Goal: Task Accomplishment & Management: Manage account settings

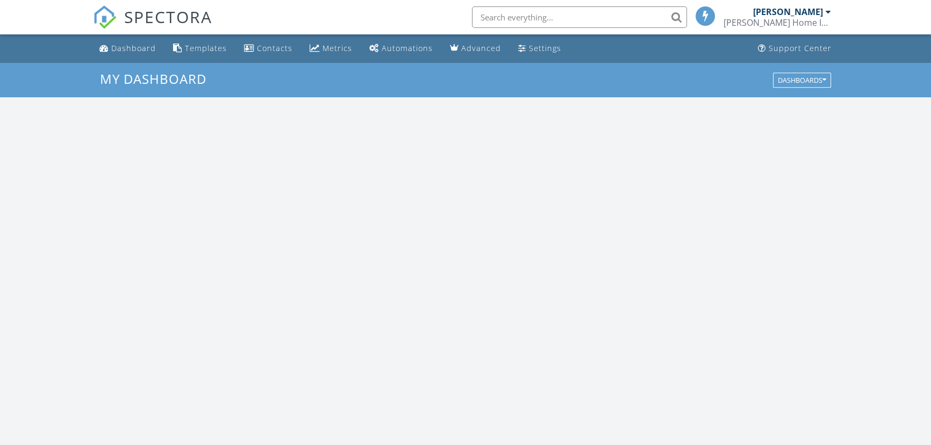
scroll to position [994, 946]
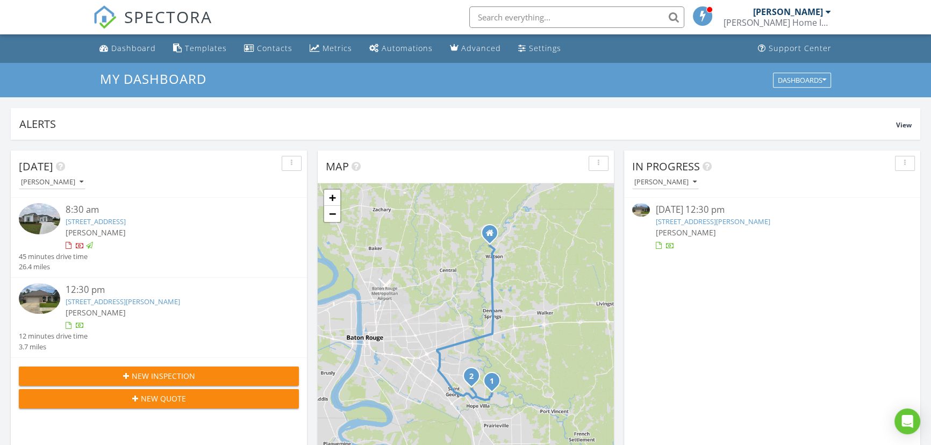
click at [708, 219] on link "[STREET_ADDRESS][PERSON_NAME]" at bounding box center [712, 222] width 114 height 10
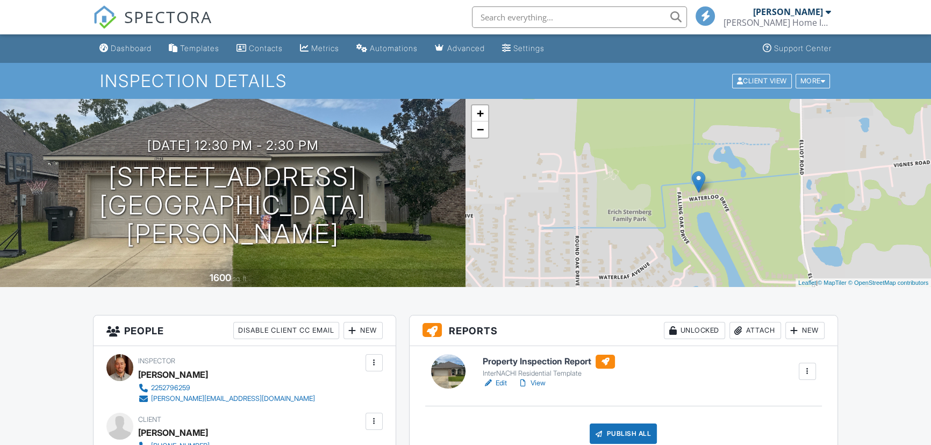
click at [539, 385] on link "View" at bounding box center [532, 383] width 28 height 11
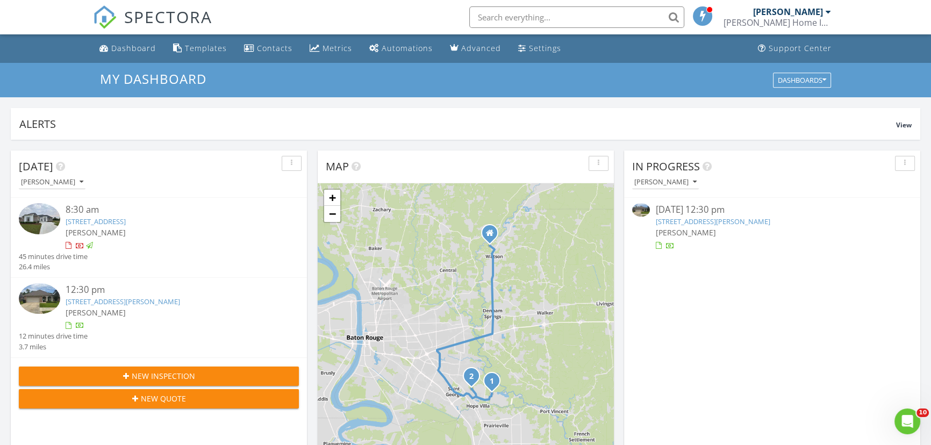
click at [753, 219] on link "[STREET_ADDRESS][PERSON_NAME]" at bounding box center [712, 222] width 114 height 10
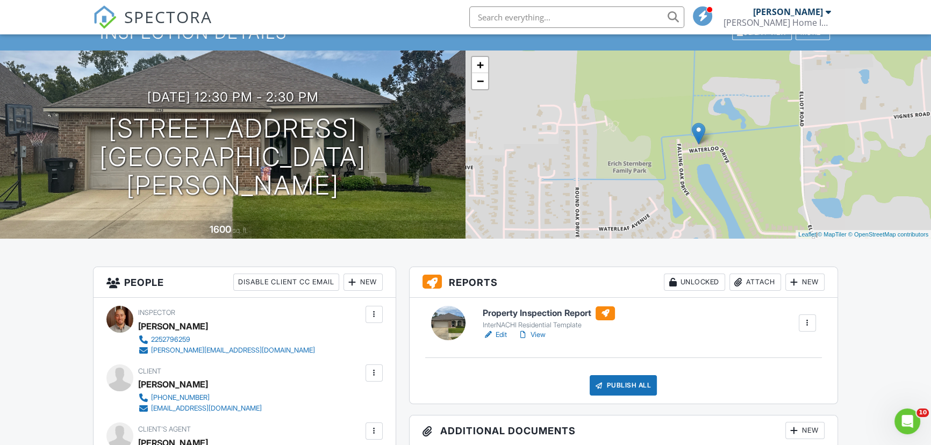
click at [500, 334] on link "Edit" at bounding box center [495, 335] width 24 height 11
